Goal: Transaction & Acquisition: Book appointment/travel/reservation

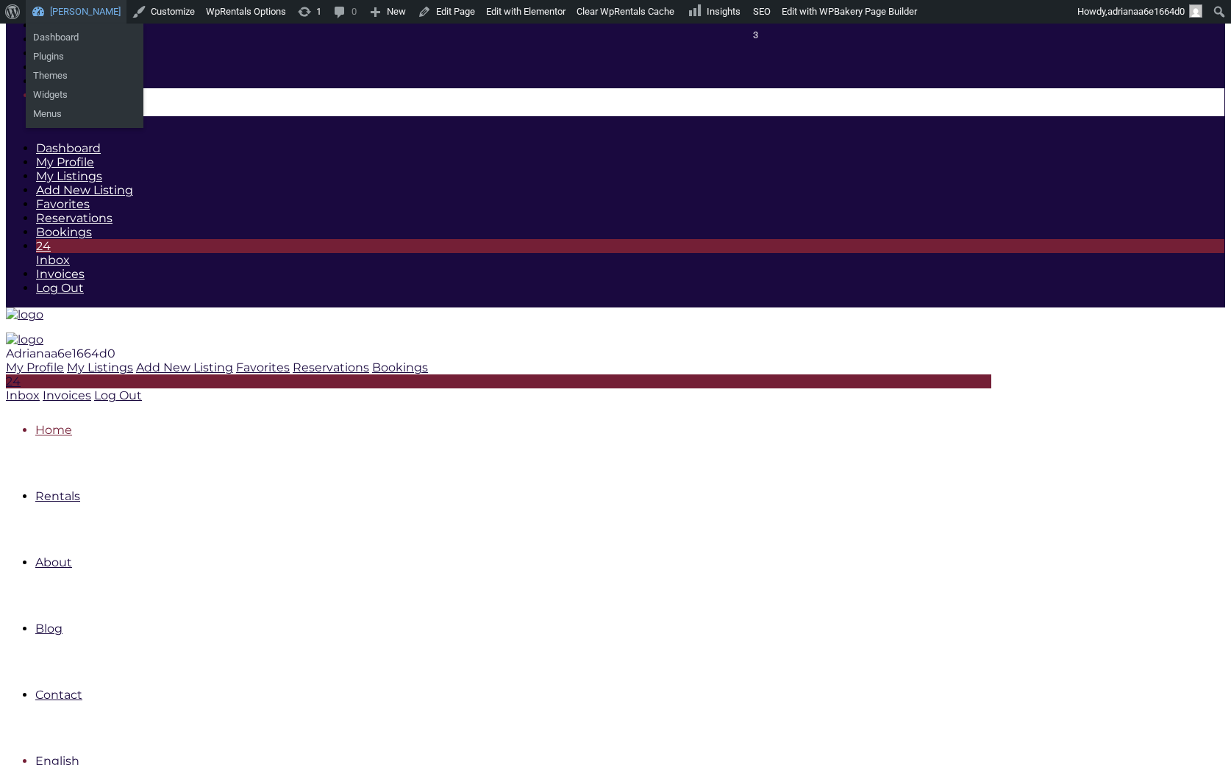
click at [76, 10] on link "[PERSON_NAME]" at bounding box center [76, 12] width 101 height 24
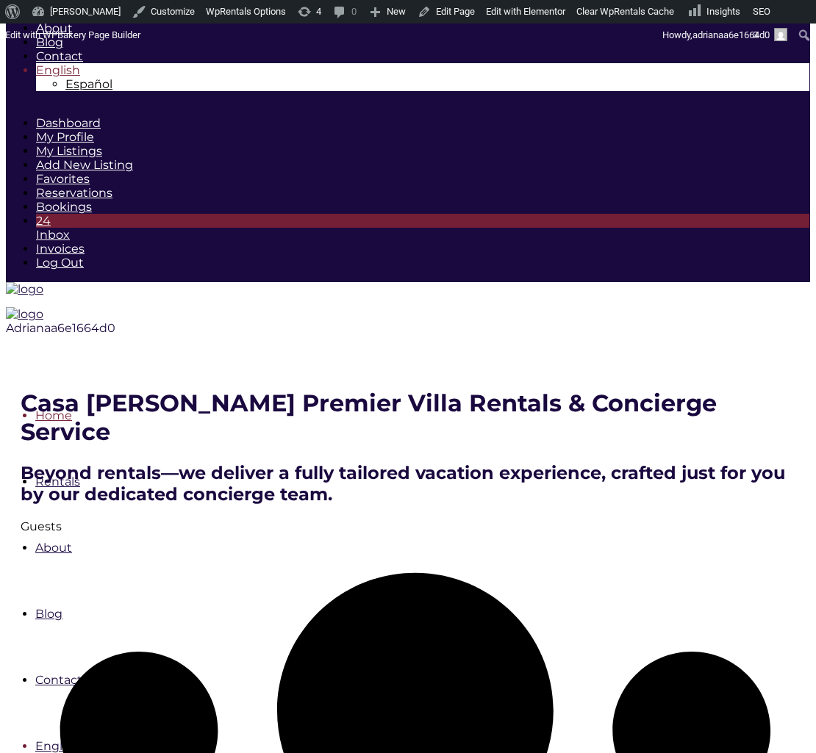
scroll to position [24, 0]
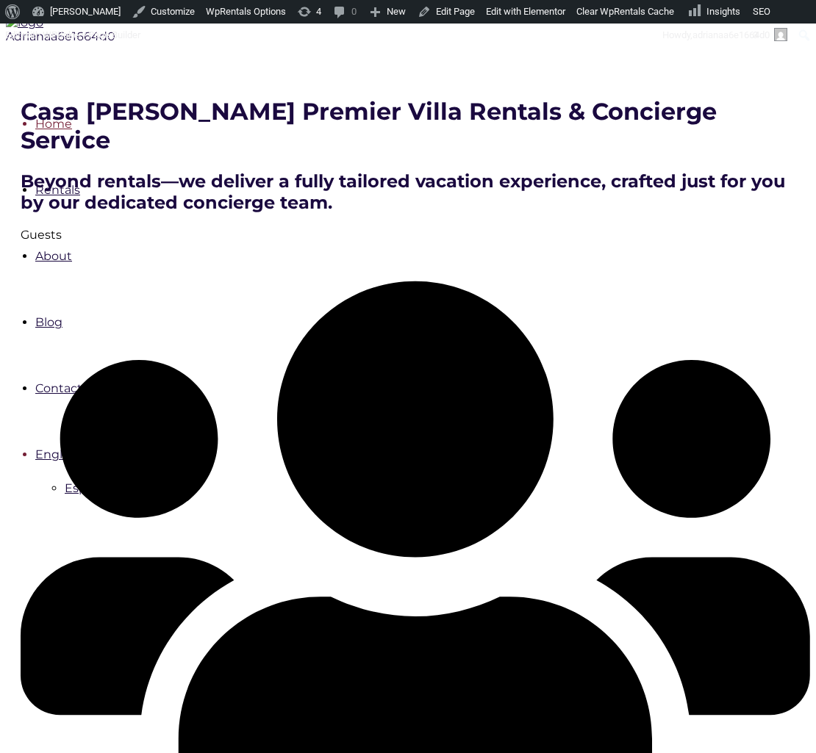
scroll to position [314, 0]
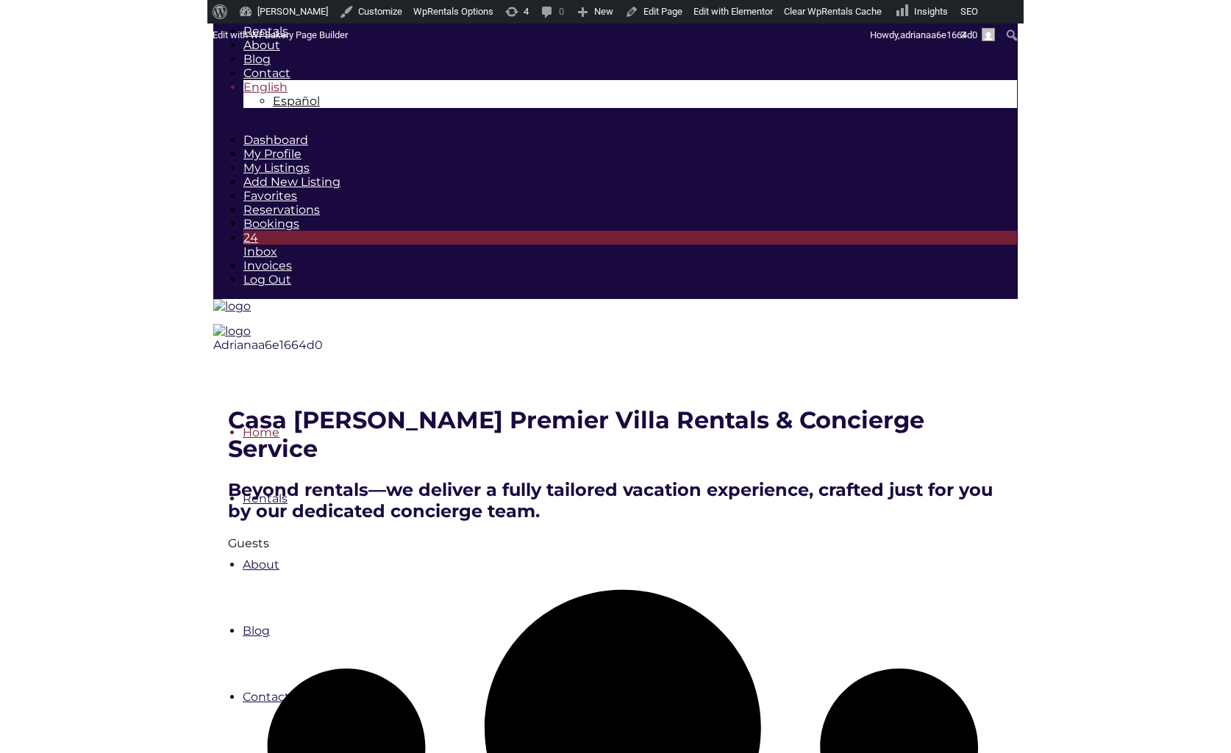
scroll to position [0, 0]
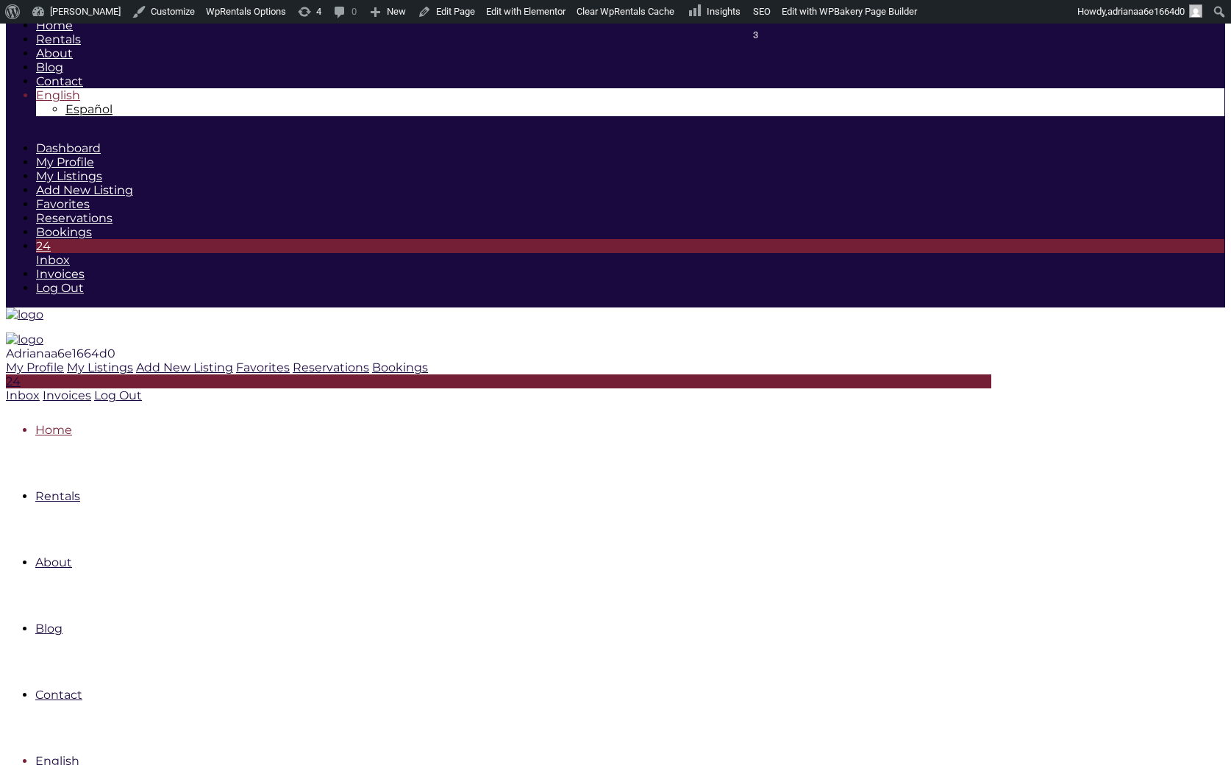
drag, startPoint x: 304, startPoint y: 431, endPoint x: 318, endPoint y: 412, distance: 23.1
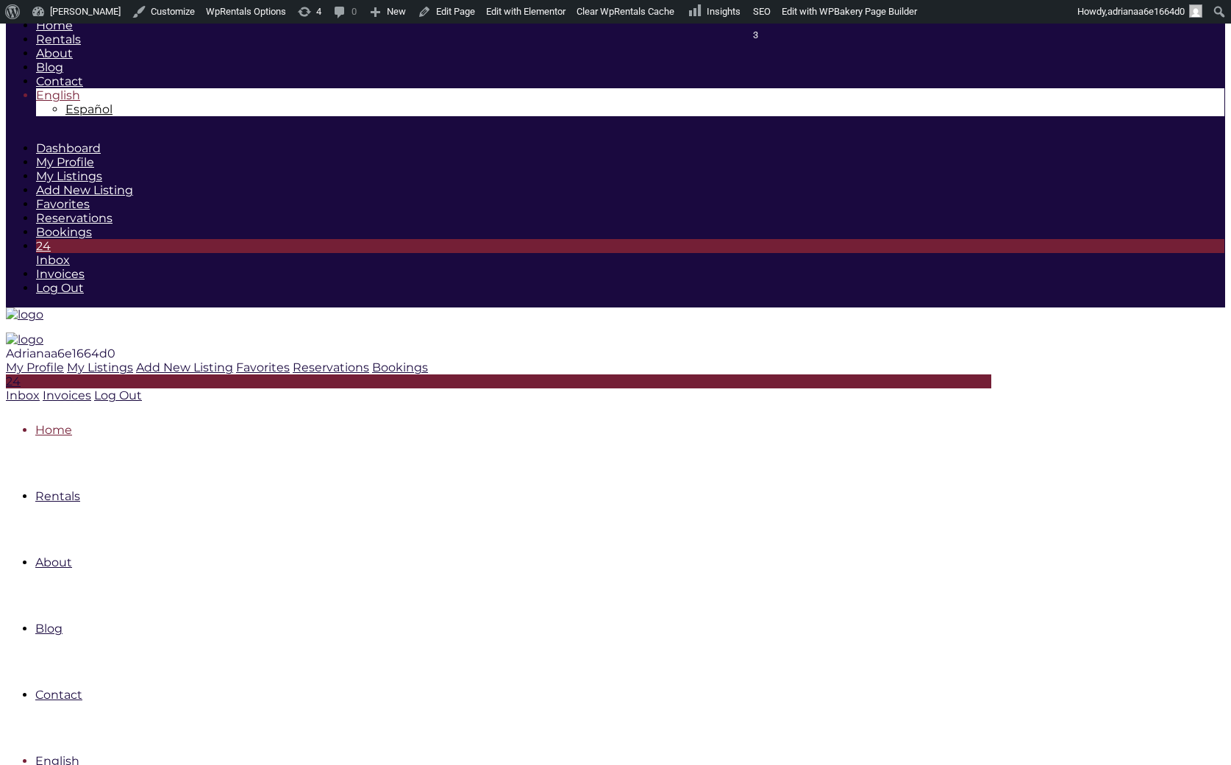
drag, startPoint x: 337, startPoint y: 370, endPoint x: 394, endPoint y: 440, distance: 89.9
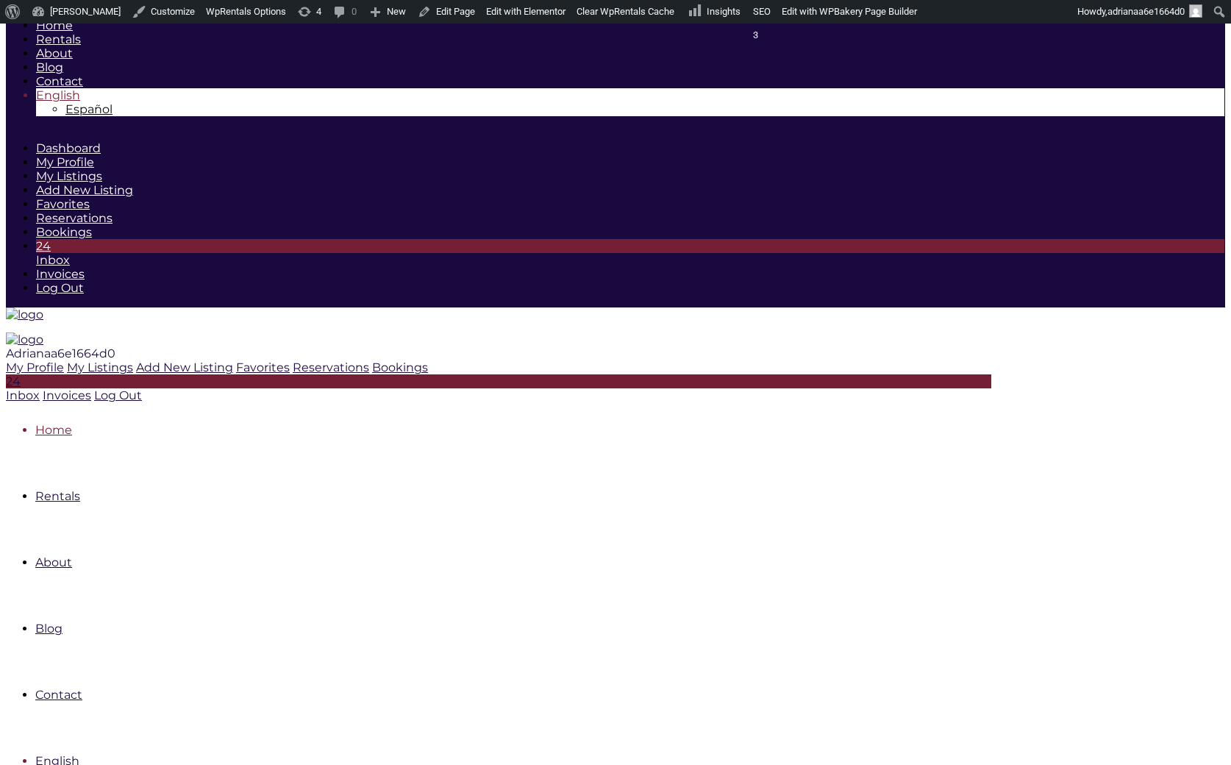
drag, startPoint x: 395, startPoint y: 437, endPoint x: 445, endPoint y: 456, distance: 53.8
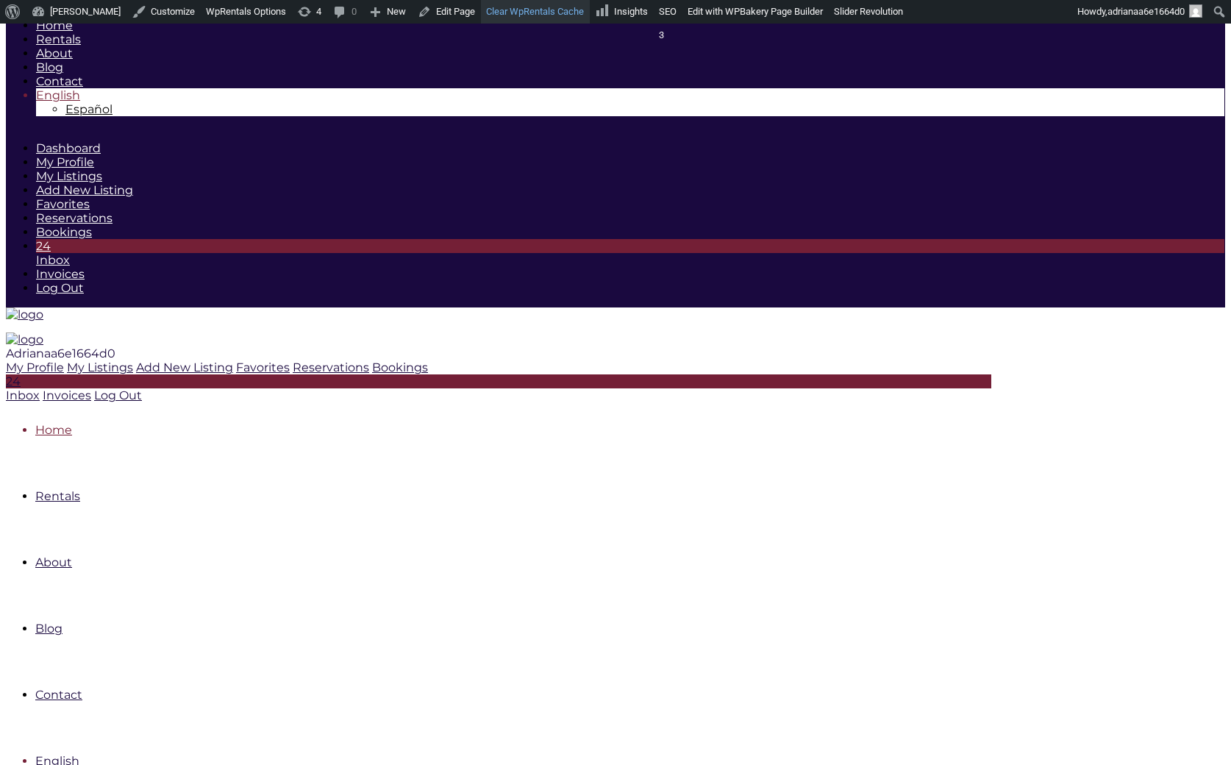
click at [533, 10] on link "Clear WpRentals Cache" at bounding box center [535, 12] width 109 height 24
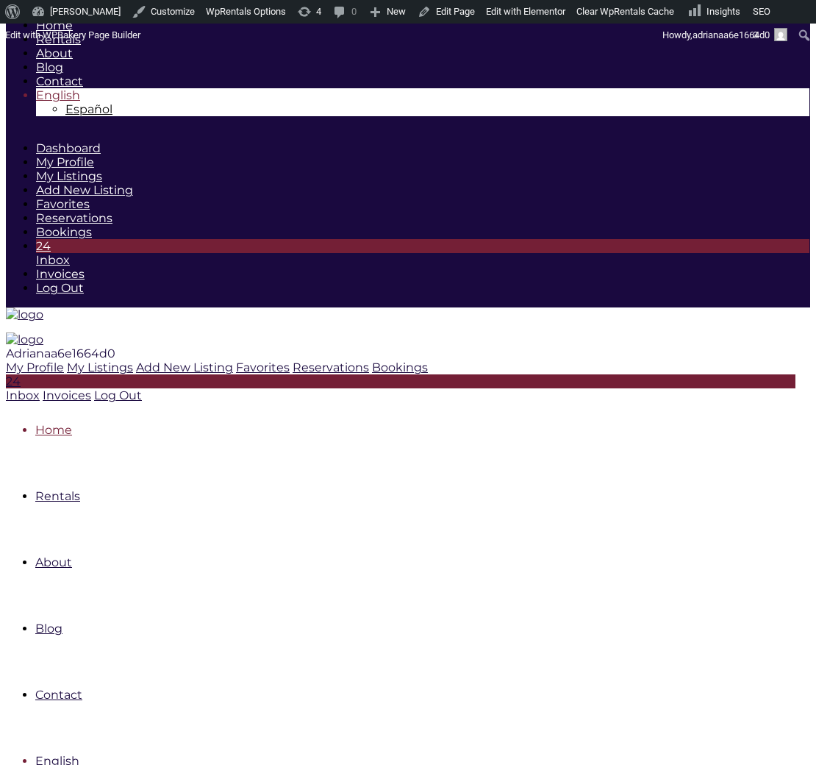
drag, startPoint x: 401, startPoint y: 364, endPoint x: 376, endPoint y: 365, distance: 25.0
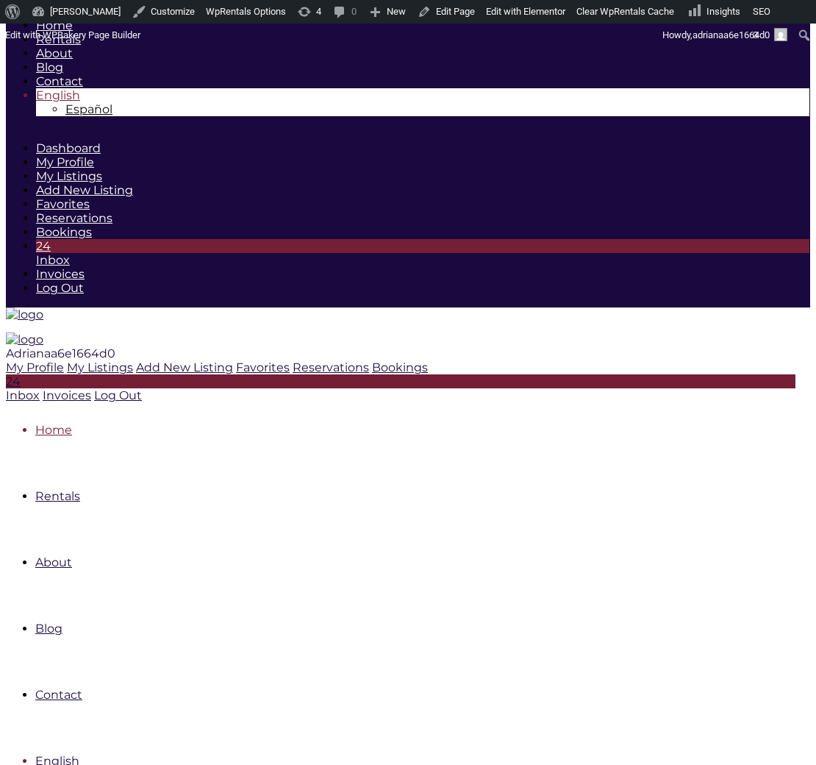
type div "0"
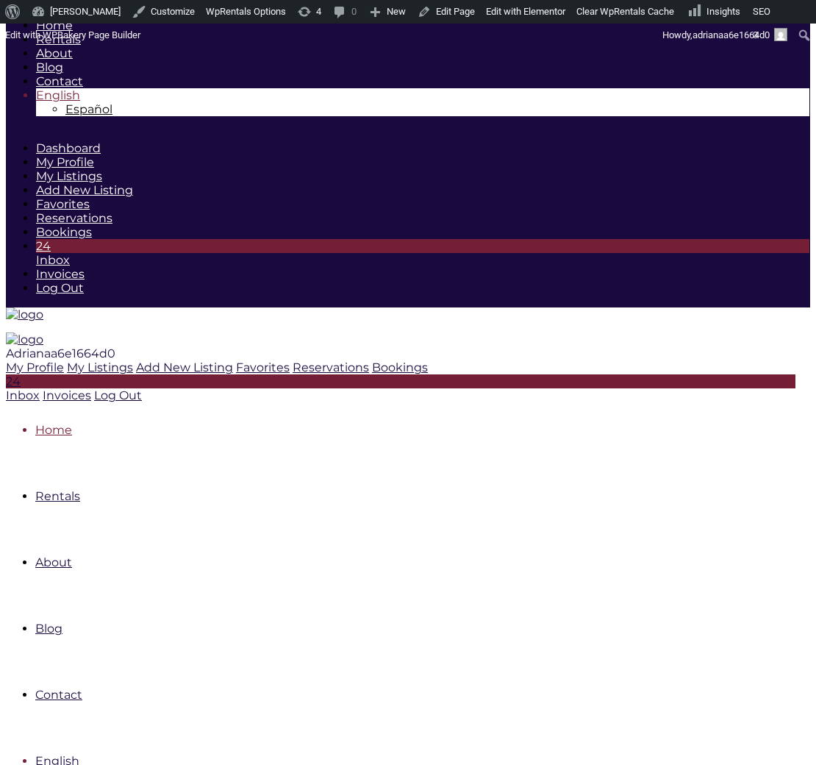
drag, startPoint x: 411, startPoint y: 417, endPoint x: 377, endPoint y: 407, distance: 35.1
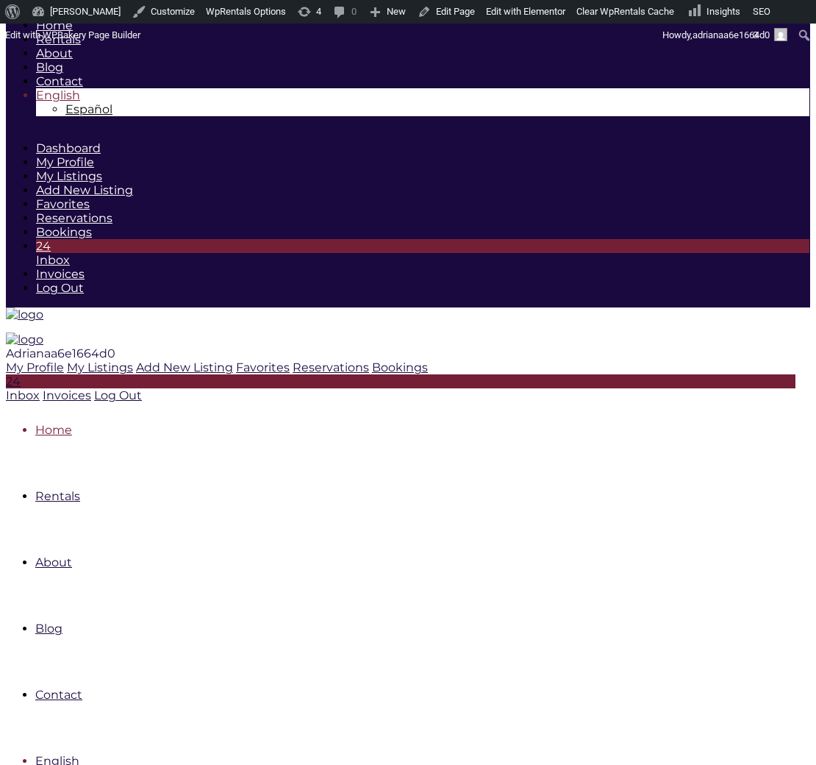
drag, startPoint x: 410, startPoint y: 369, endPoint x: 337, endPoint y: 371, distance: 72.8
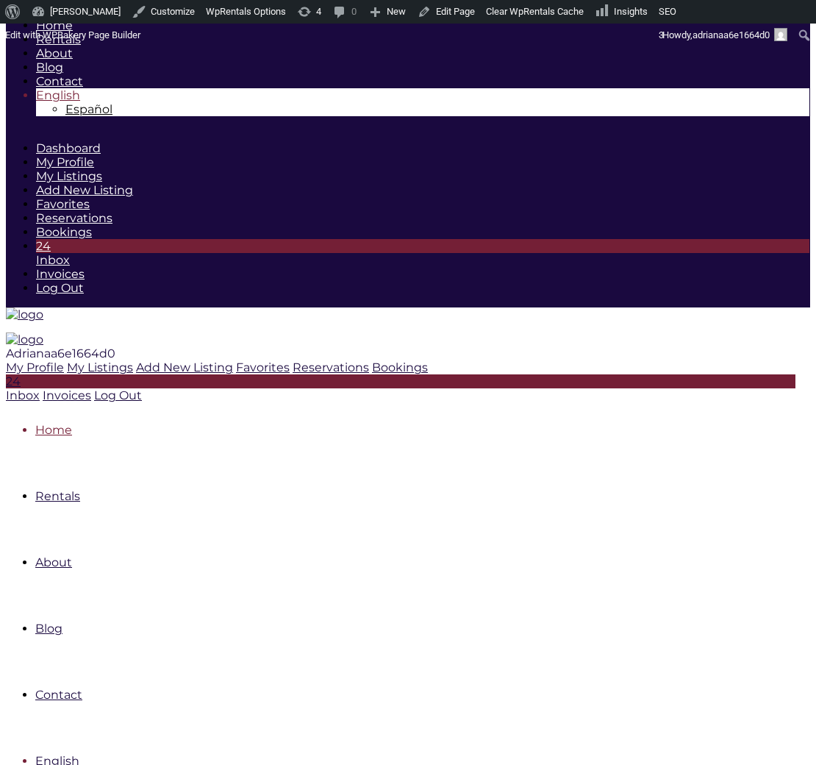
type div "0"
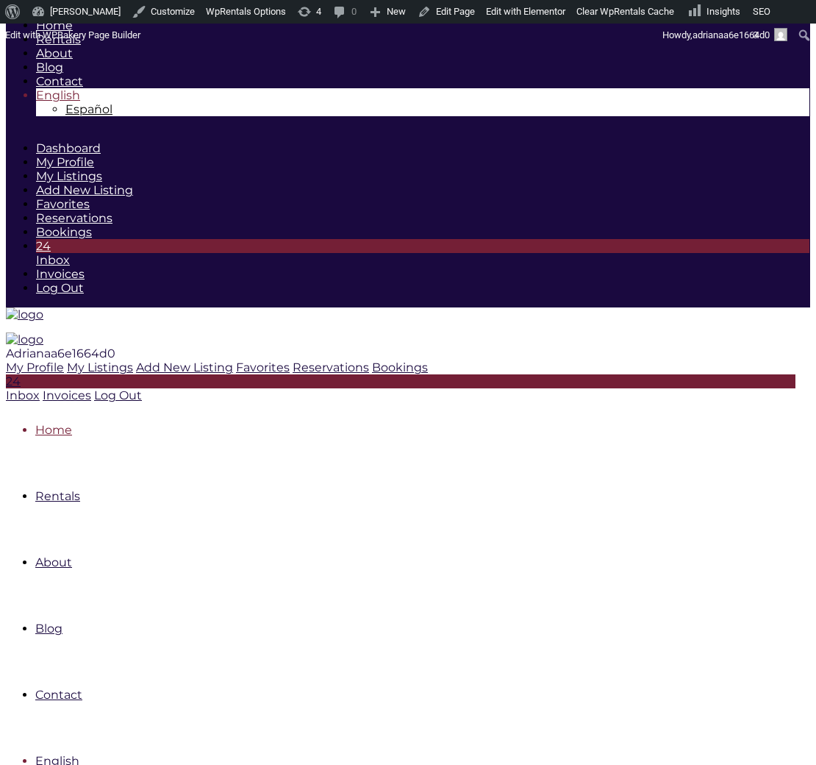
type div "0"
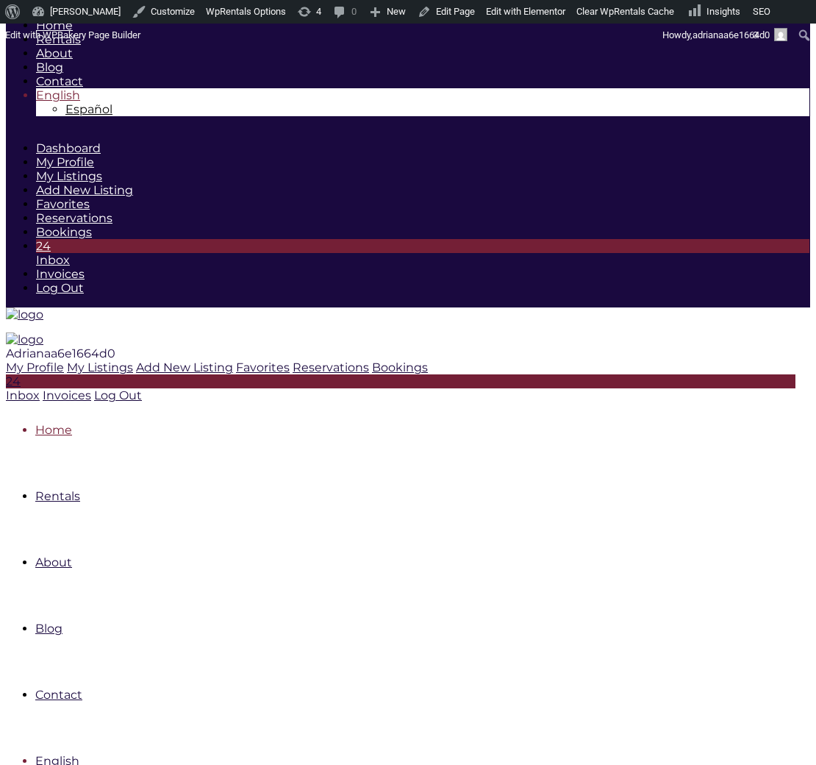
type div "0"
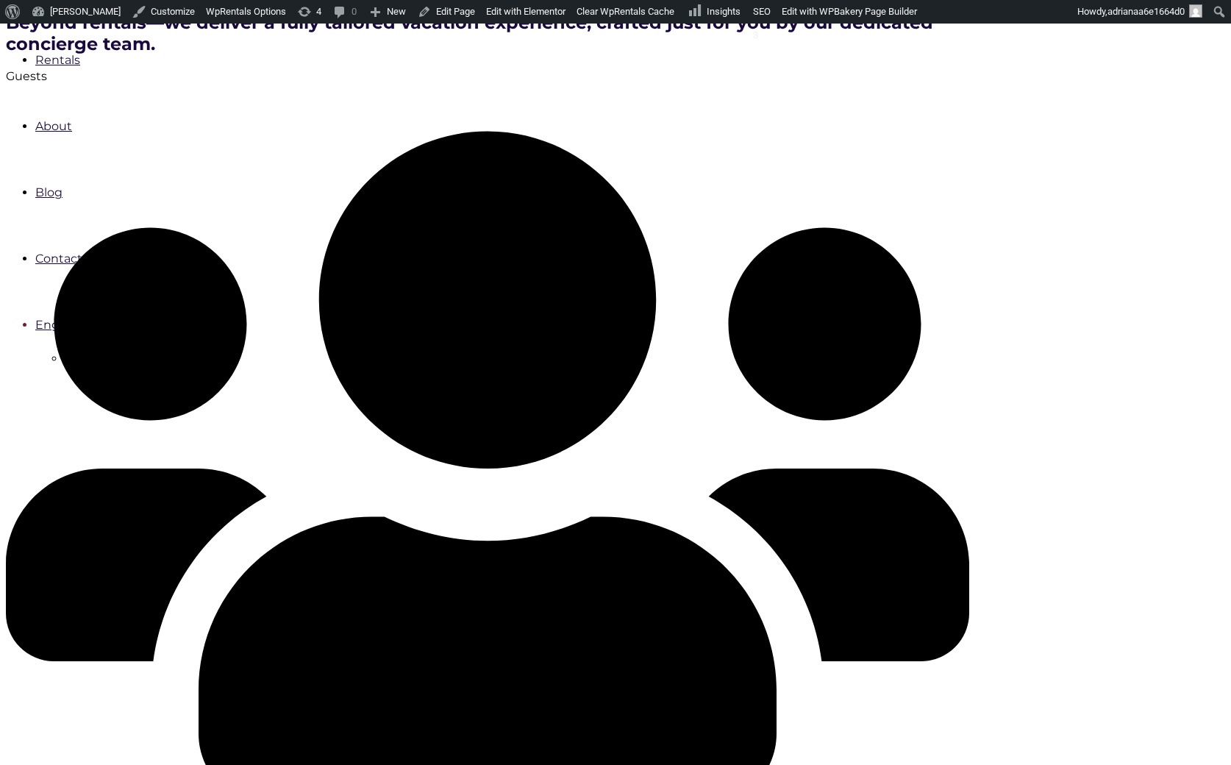
scroll to position [446, 0]
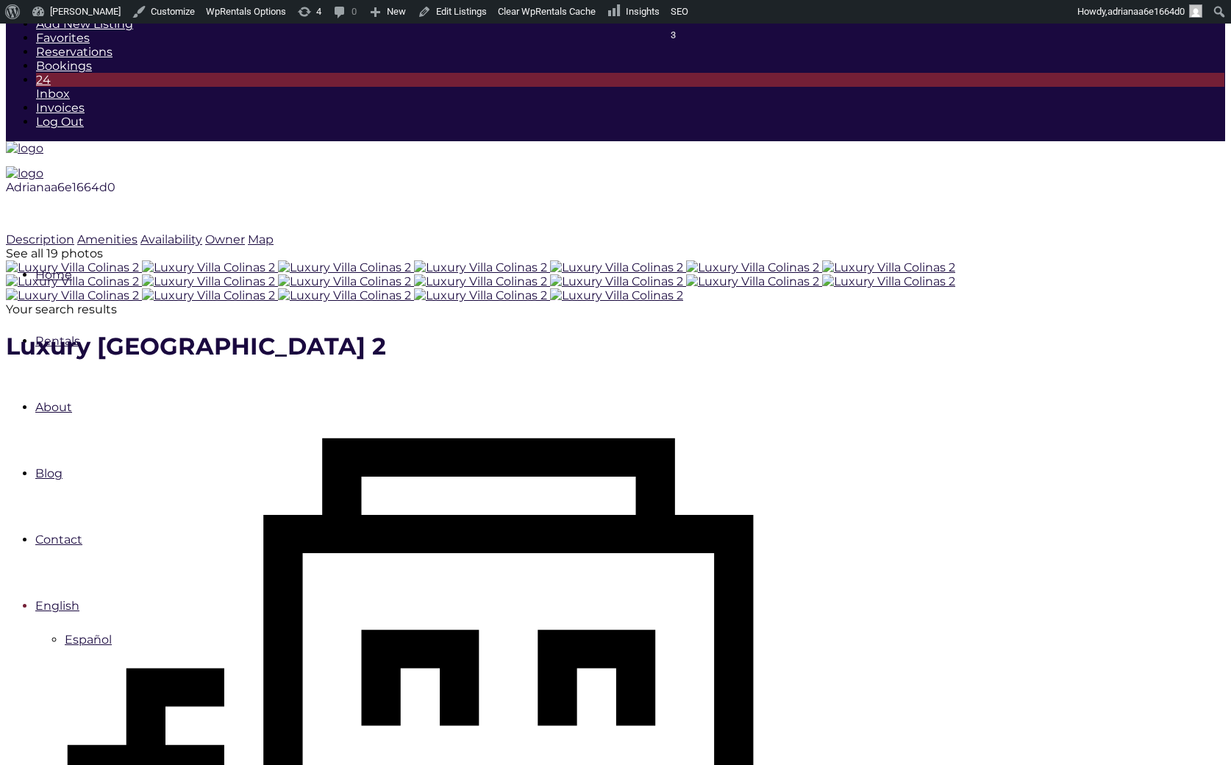
scroll to position [179, 0]
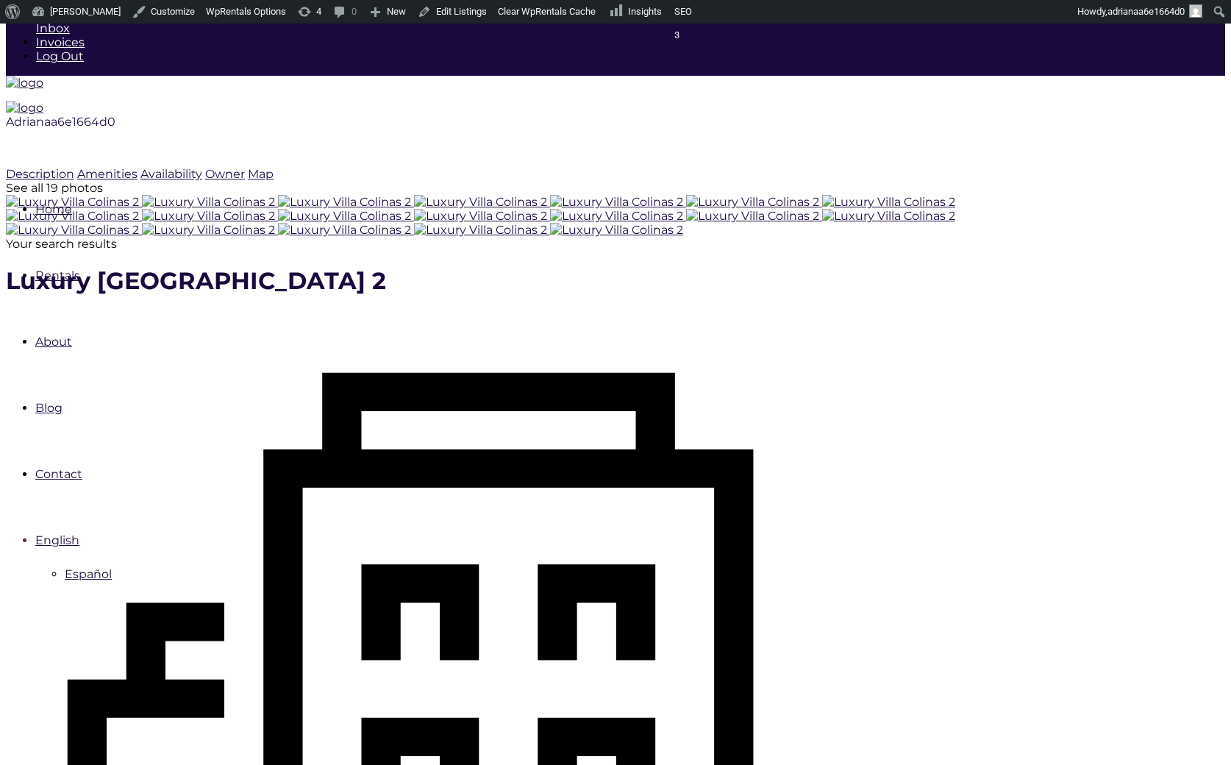
scroll to position [232, 0]
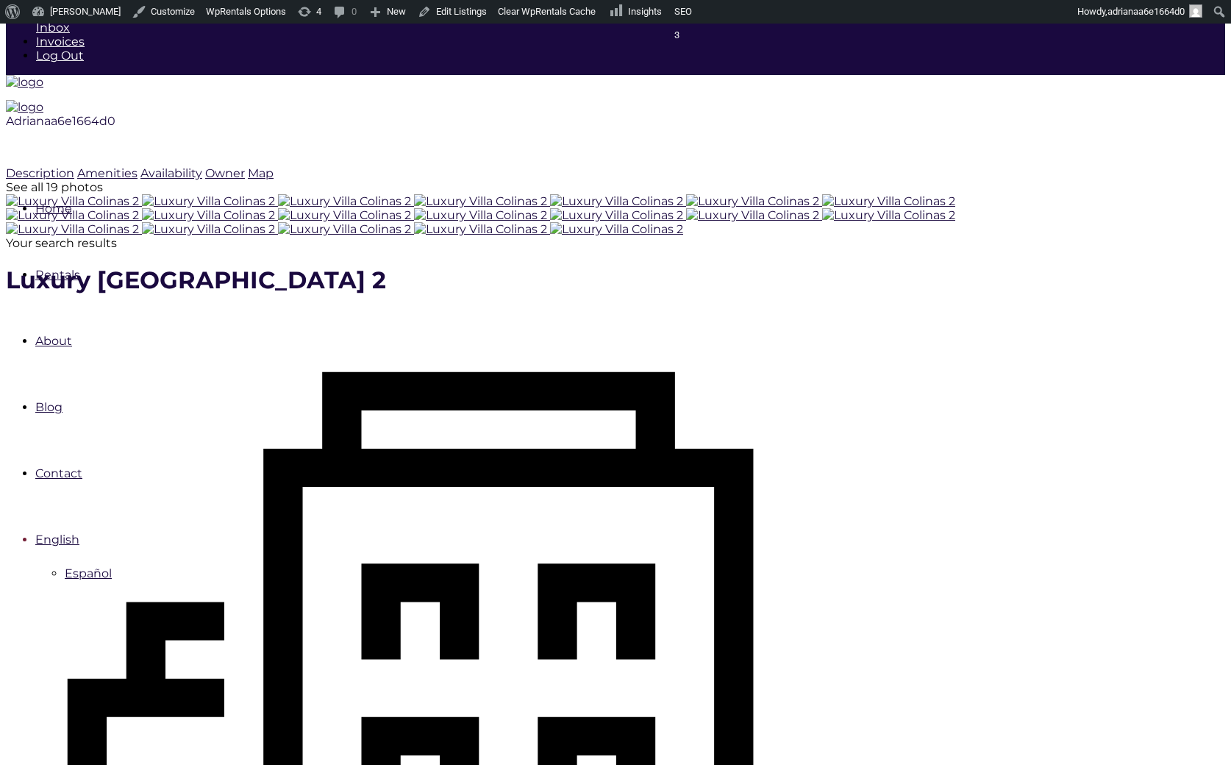
type input "[DATE]"
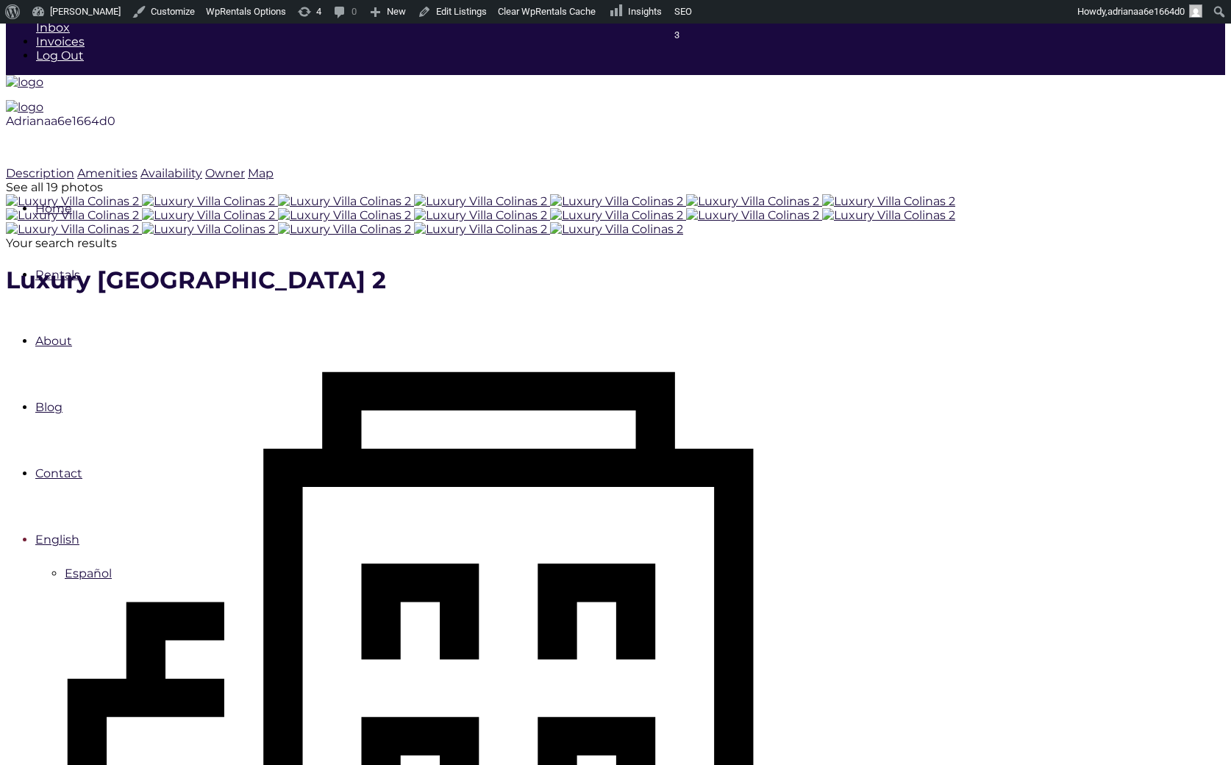
type input "[DATE]"
checkbox input "true"
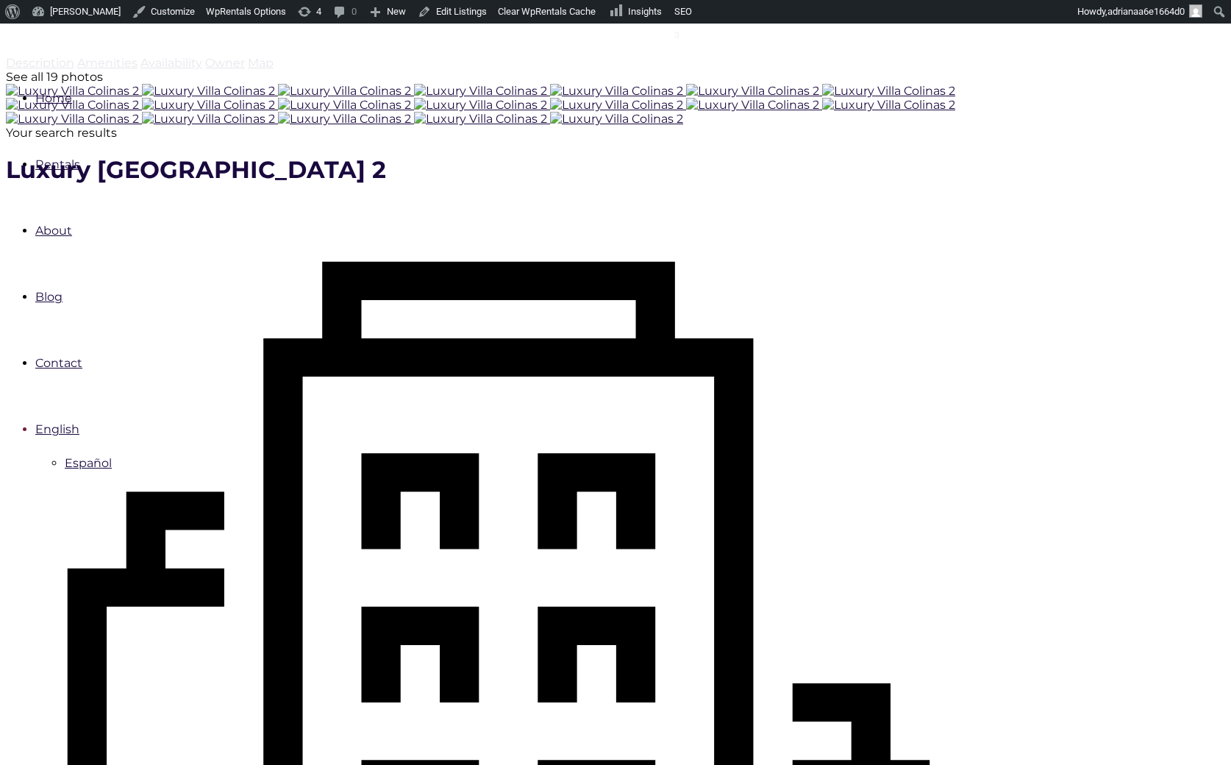
scroll to position [420, 0]
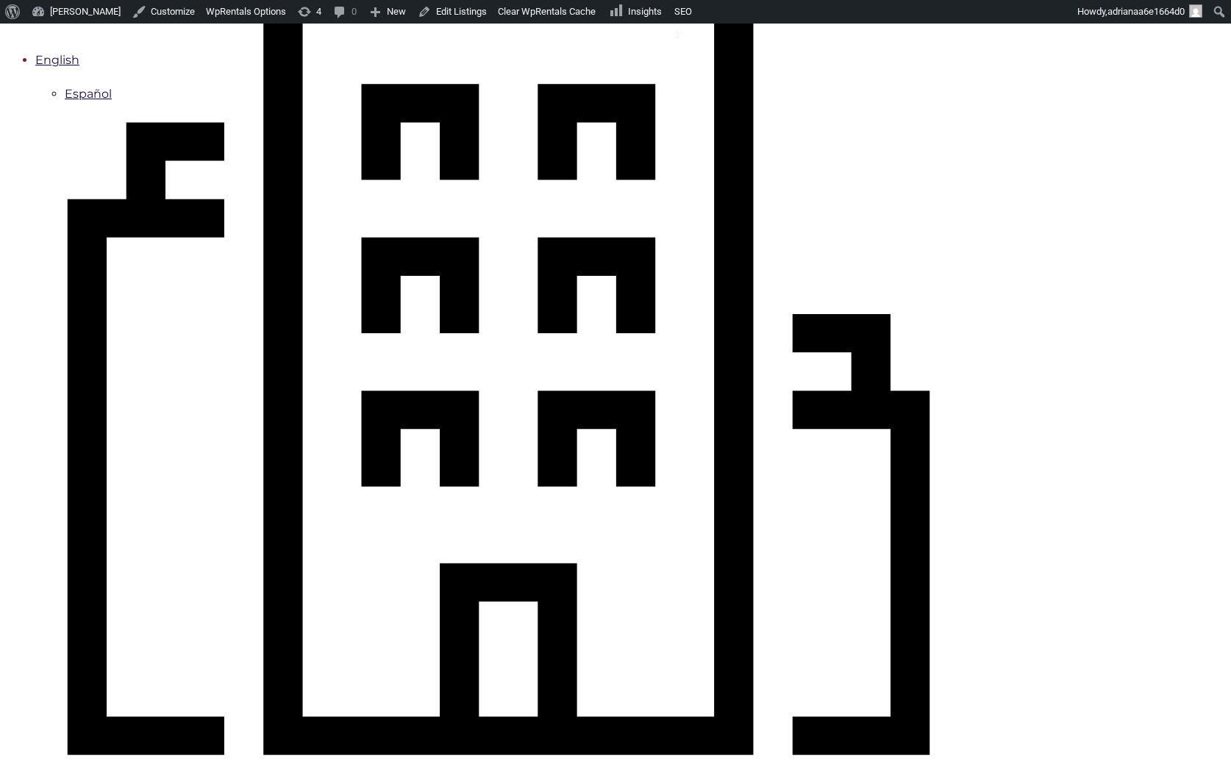
scroll to position [713, 0]
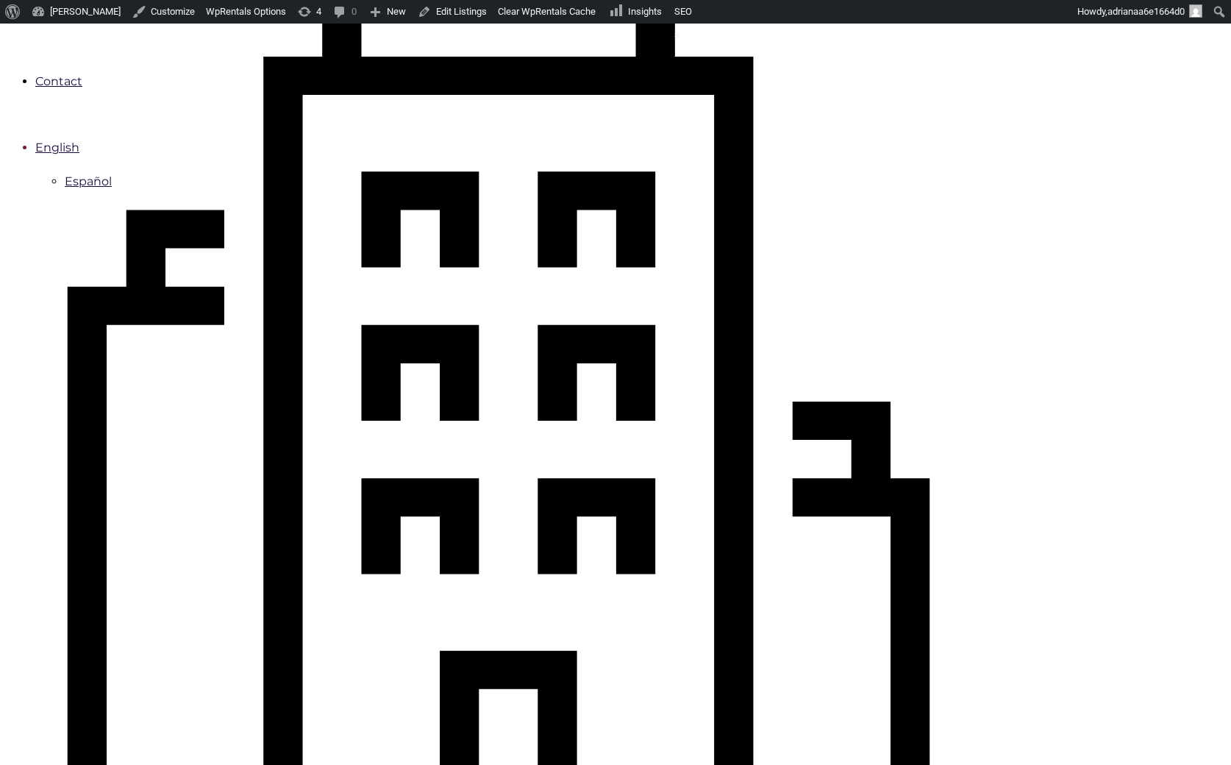
scroll to position [623, 0]
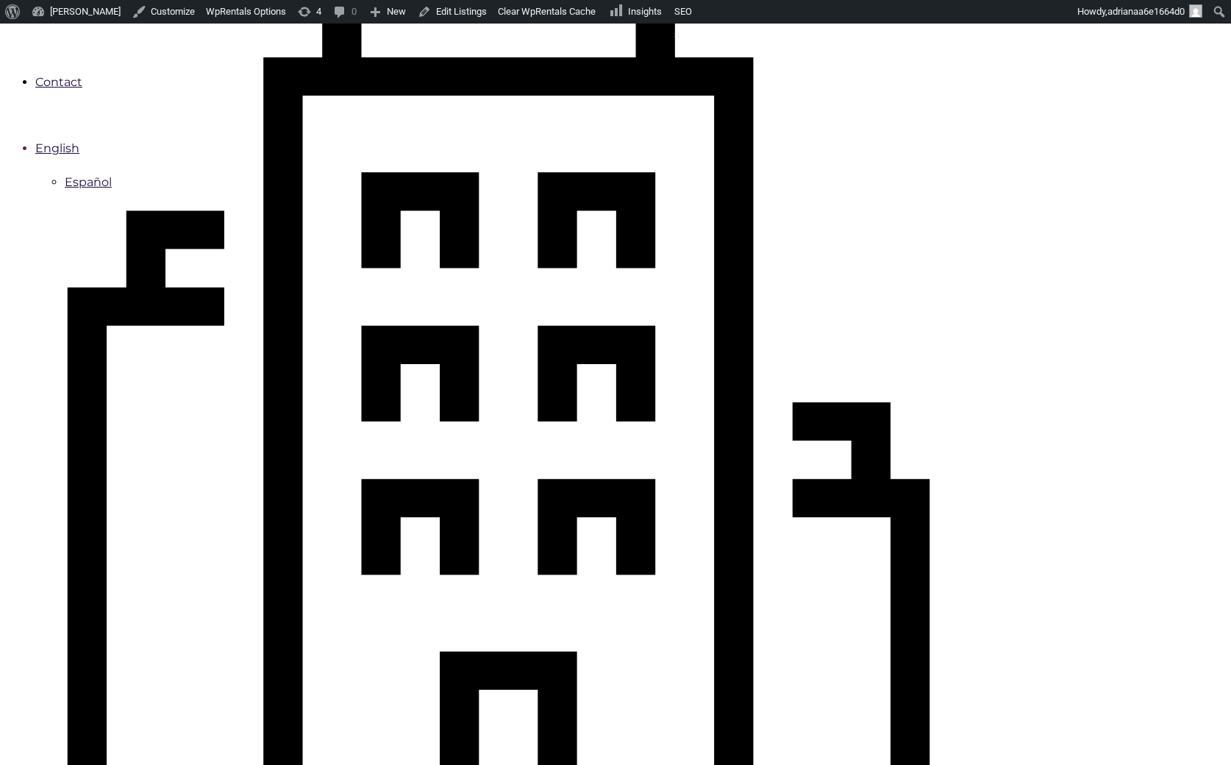
type input "Book Now"
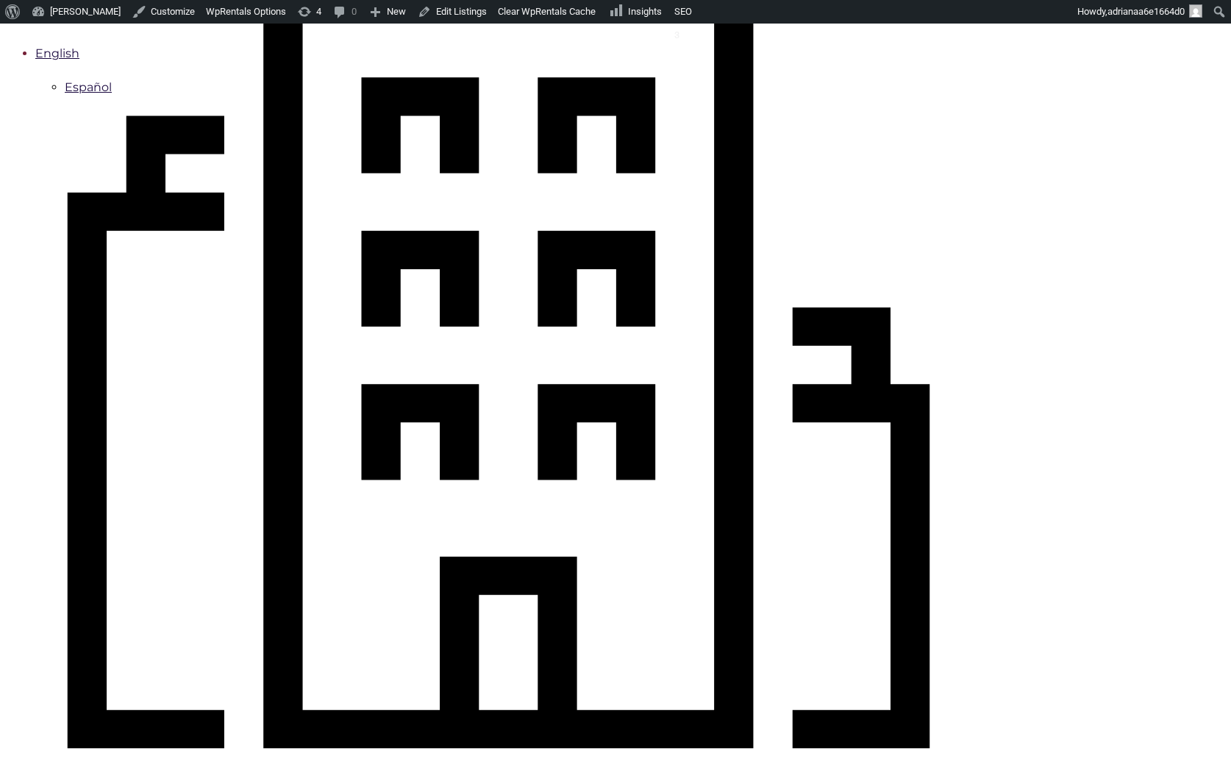
scroll to position [726, 0]
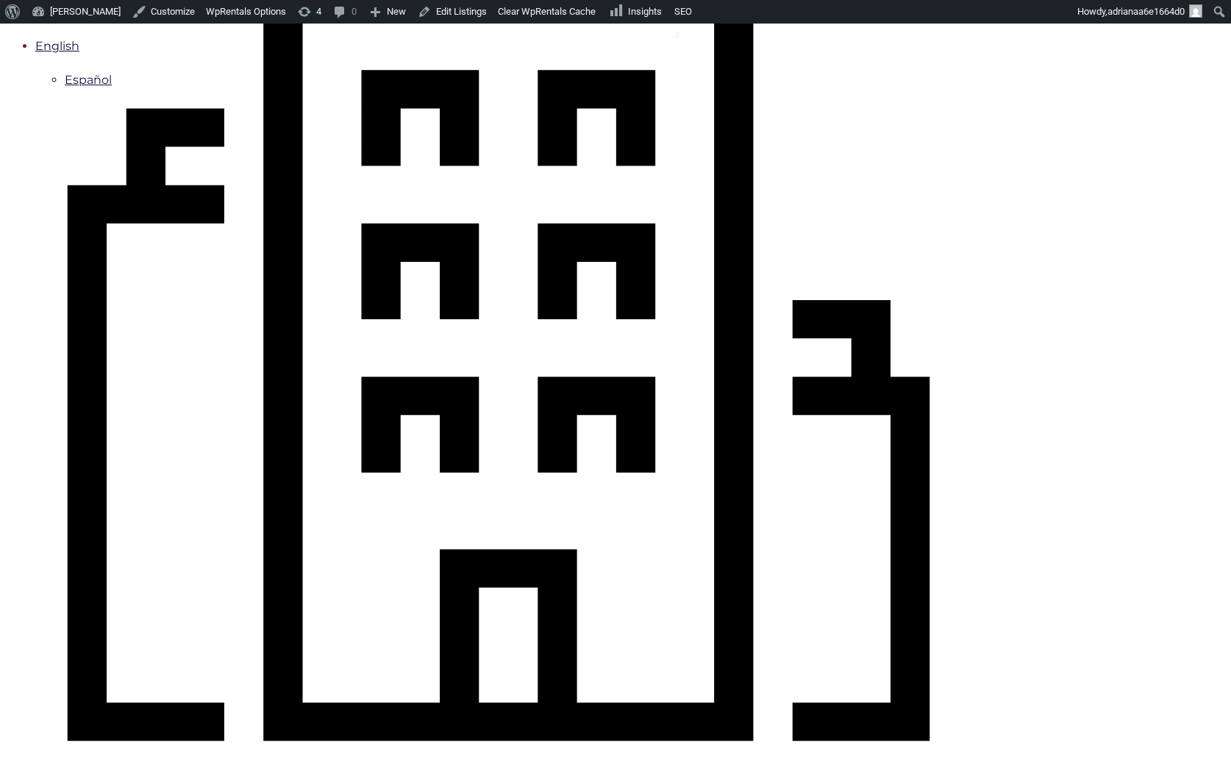
drag, startPoint x: 1018, startPoint y: 554, endPoint x: 978, endPoint y: 571, distance: 43.8
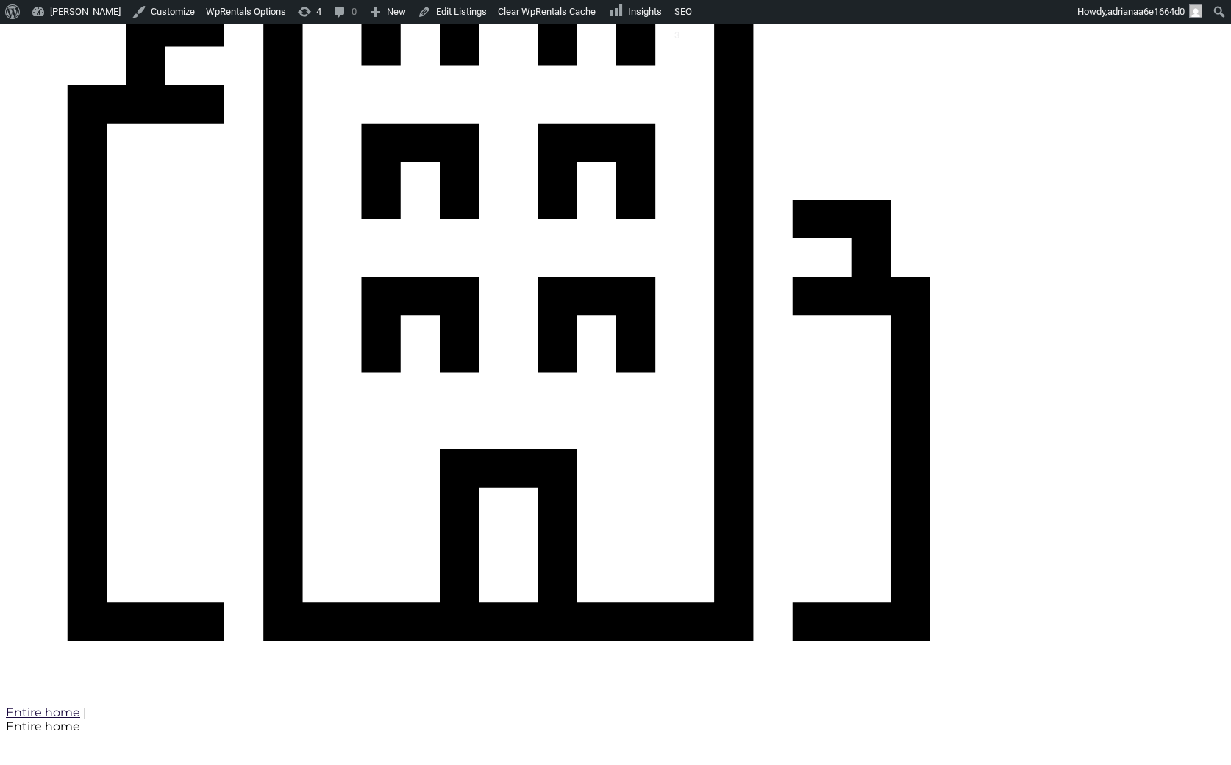
scroll to position [828, 0]
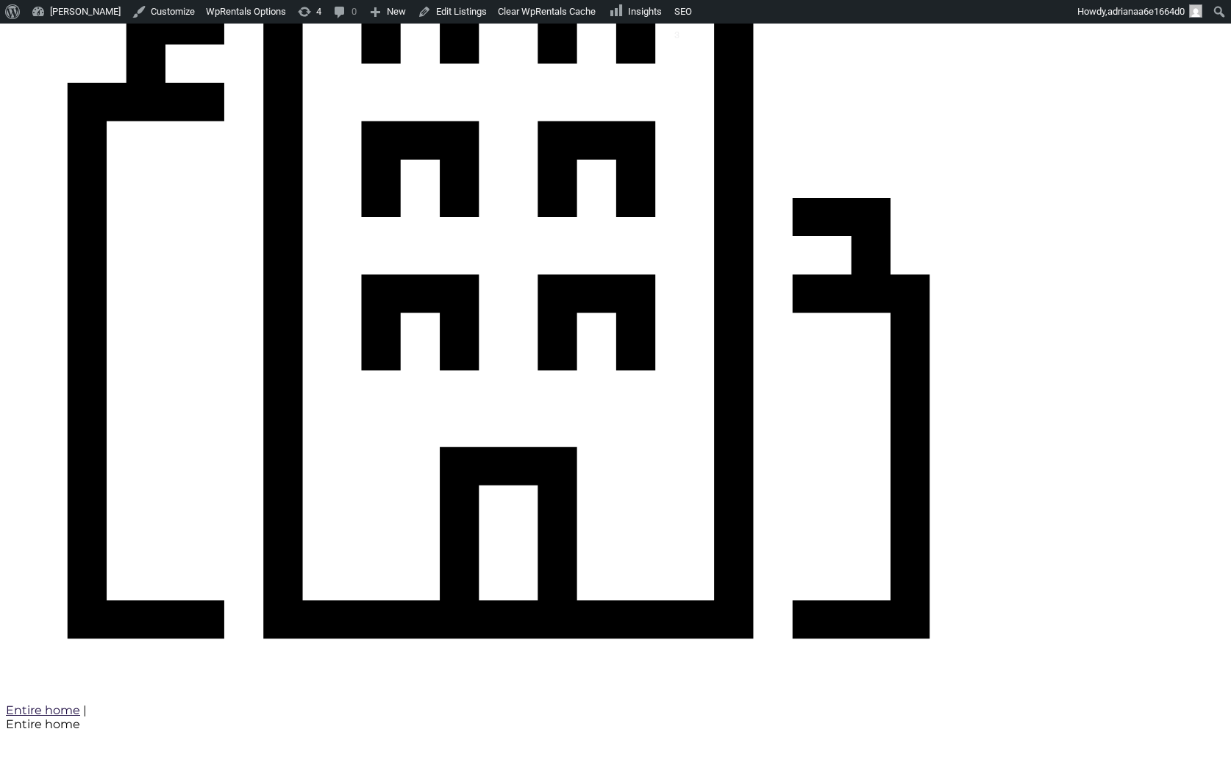
type input "Book Now"
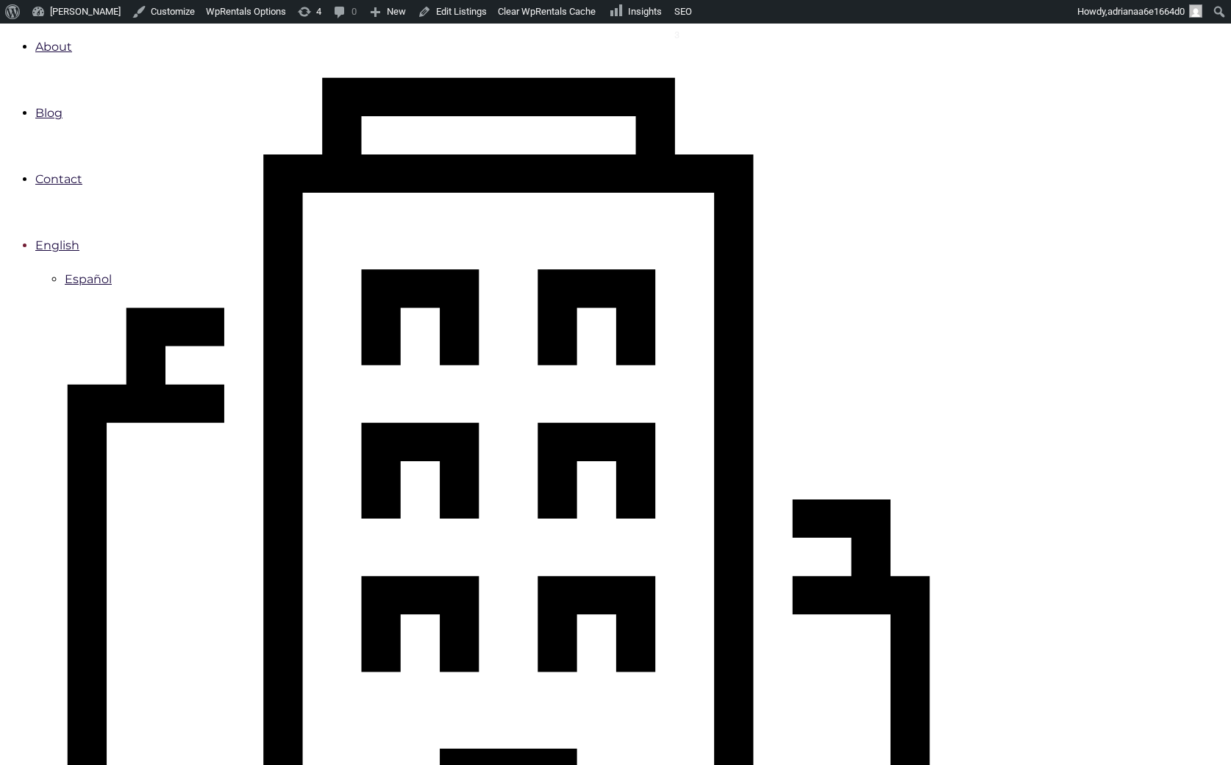
scroll to position [522, 0]
